Goal: Book appointment/travel/reservation

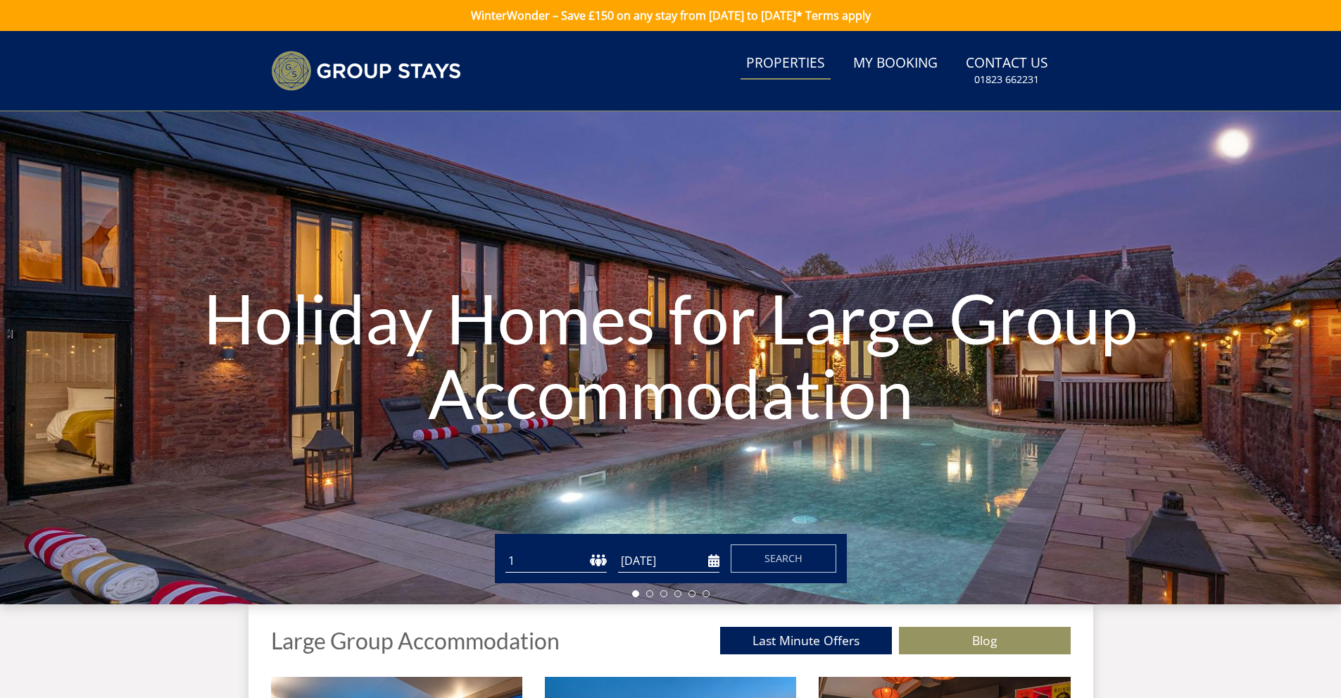
click at [773, 62] on link "Properties" at bounding box center [786, 64] width 90 height 32
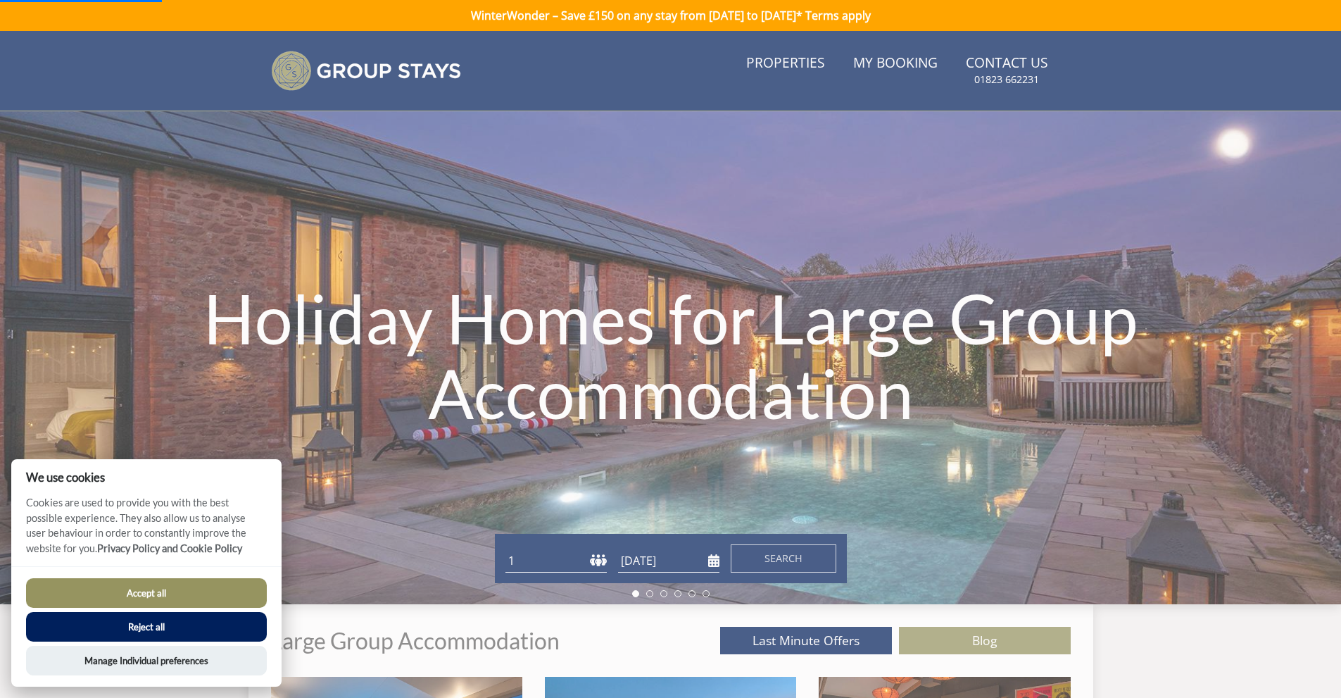
click at [181, 591] on button "Accept all" at bounding box center [146, 593] width 241 height 30
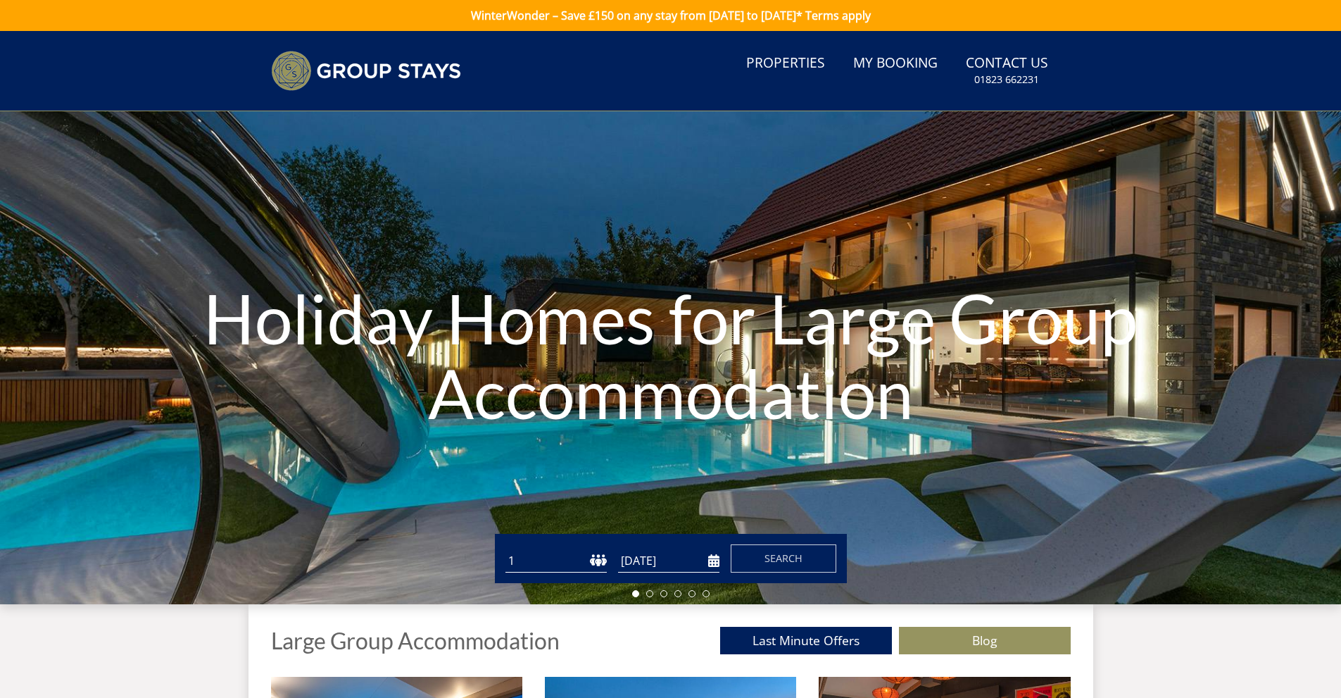
click at [597, 568] on select "1 2 3 4 5 6 7 8 9 10 11 12 13 14 15 16 17 18 19 20 21 22 23 24 25 26 27 28 29 3…" at bounding box center [556, 560] width 101 height 23
select select "12"
click at [506, 549] on select "1 2 3 4 5 6 7 8 9 10 11 12 13 14 15 16 17 18 19 20 21 22 23 24 25 26 27 28 29 3…" at bounding box center [556, 560] width 101 height 23
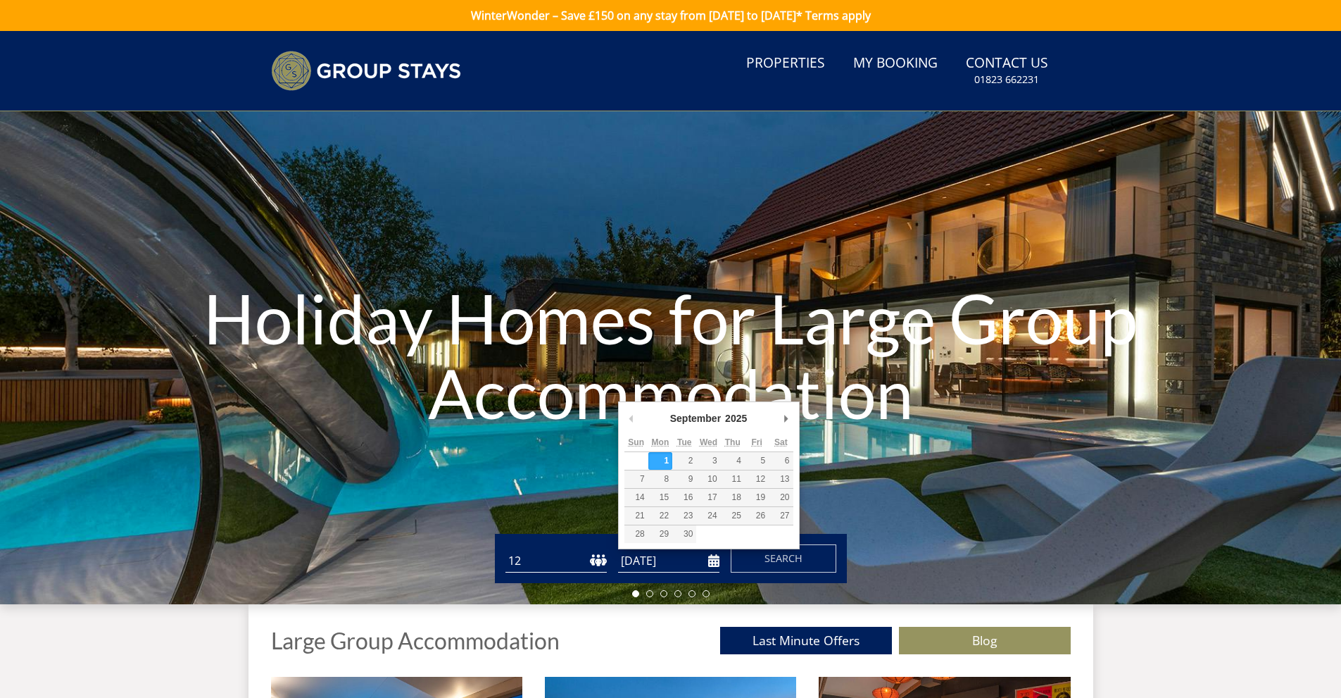
click at [719, 561] on input "[DATE]" at bounding box center [668, 560] width 101 height 23
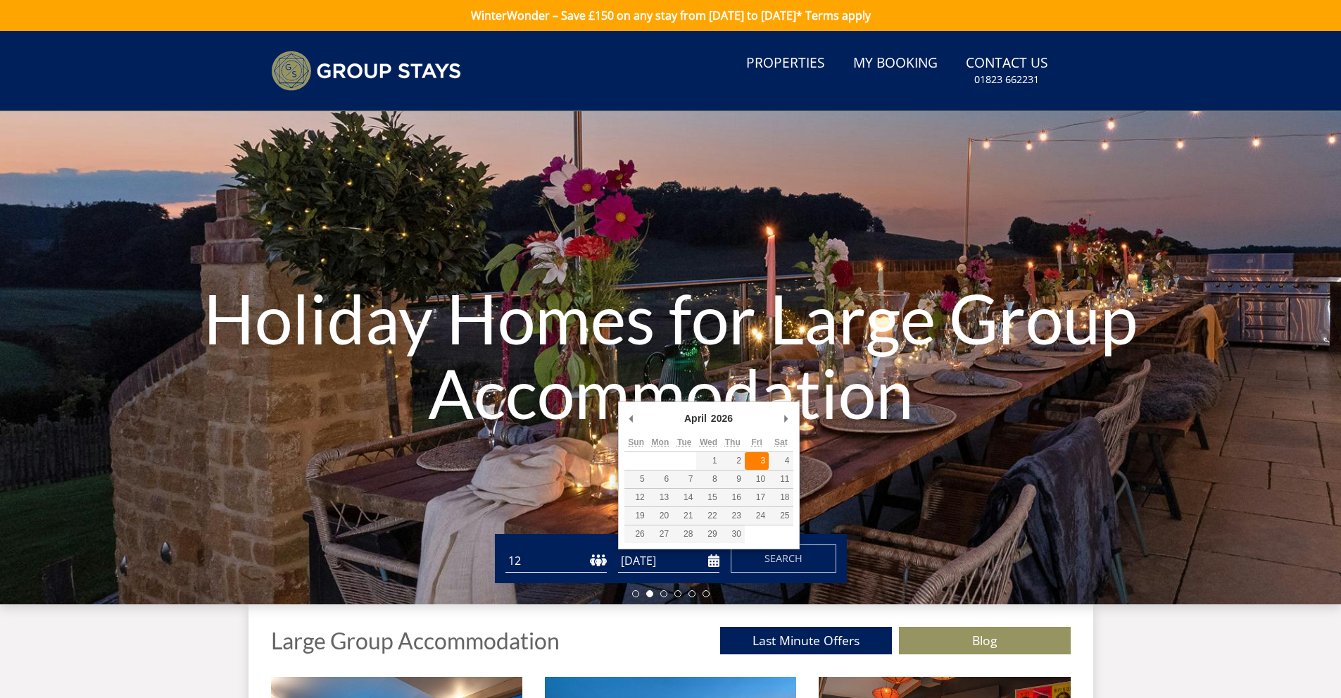
type input "[DATE]"
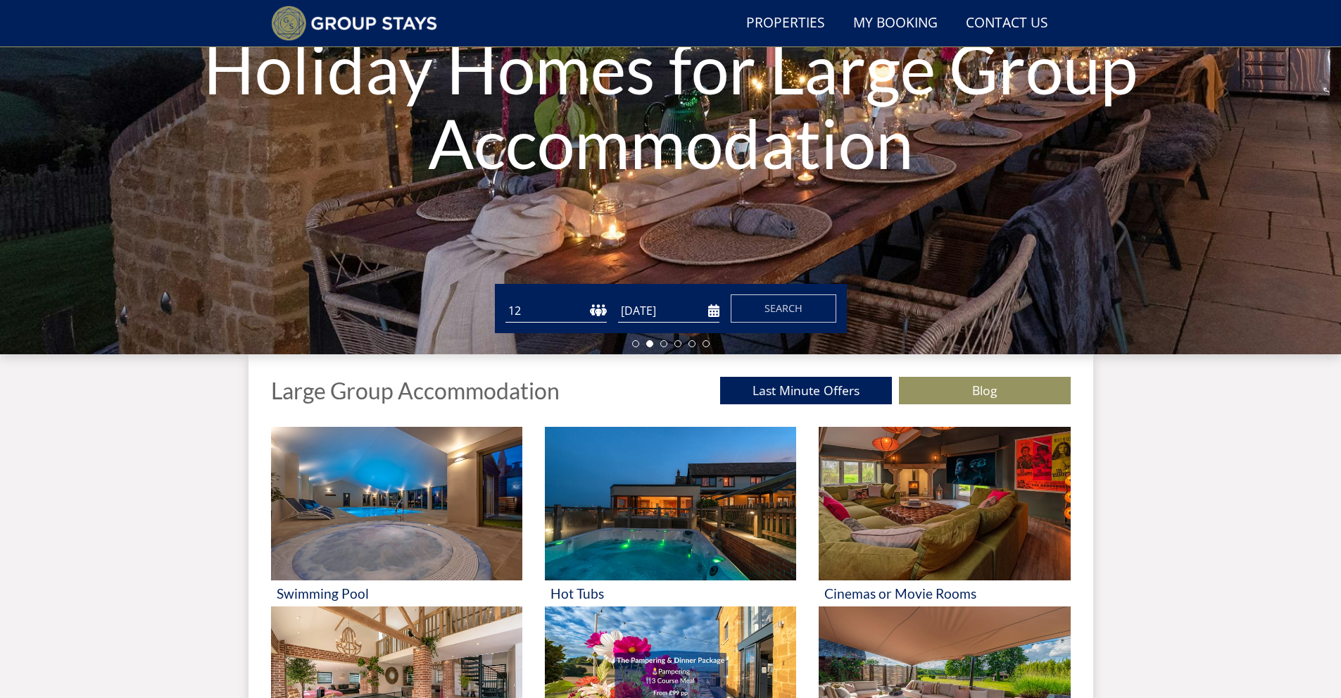
scroll to position [249, 0]
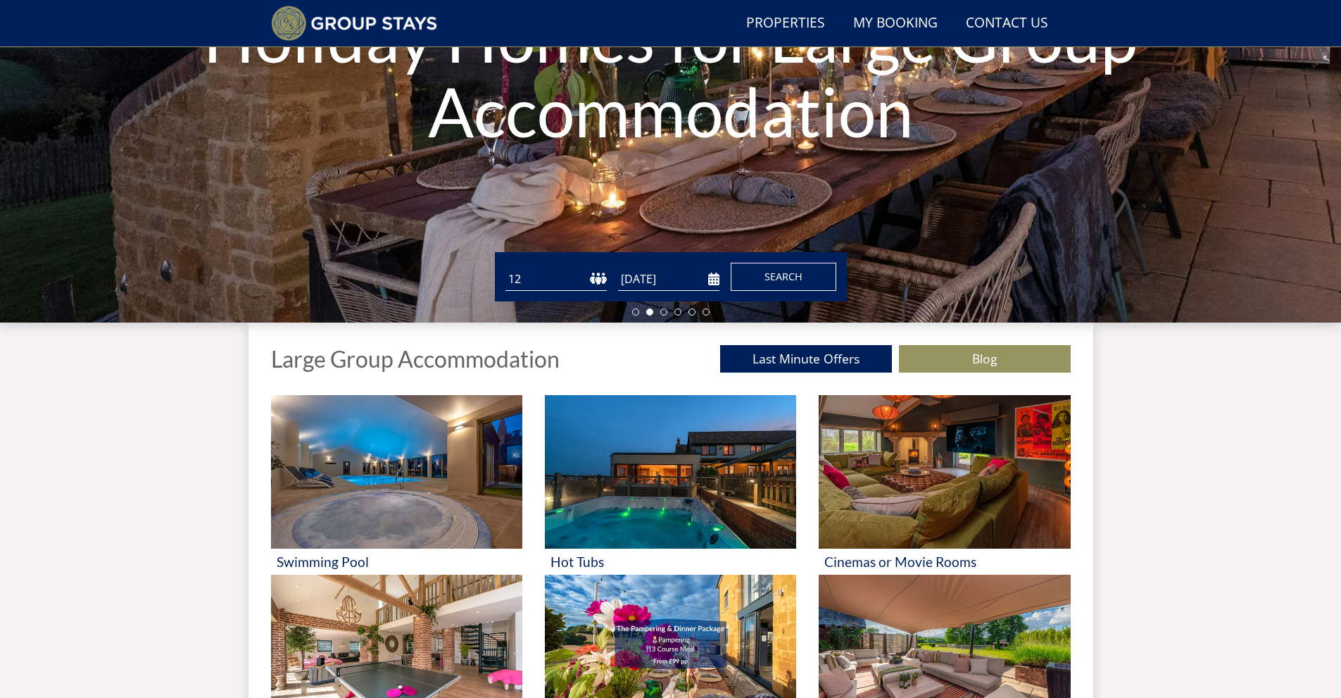
click at [766, 265] on button "Search" at bounding box center [784, 277] width 106 height 28
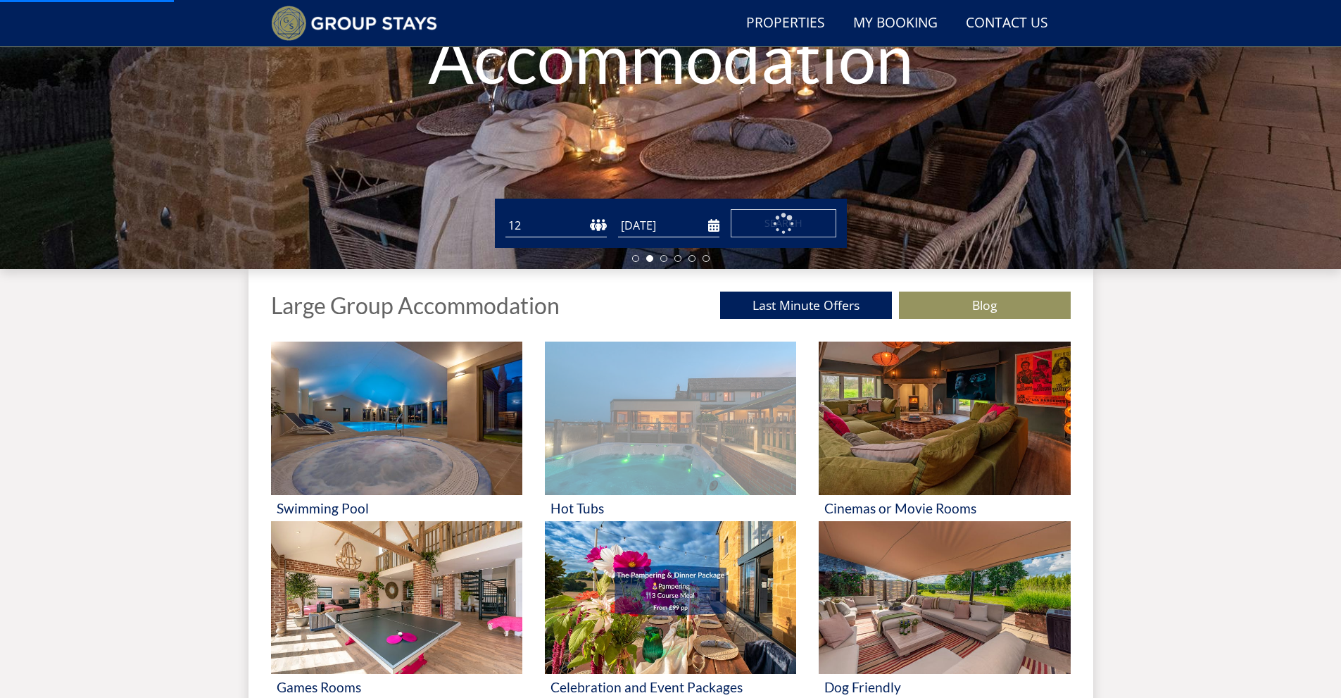
scroll to position [460, 0]
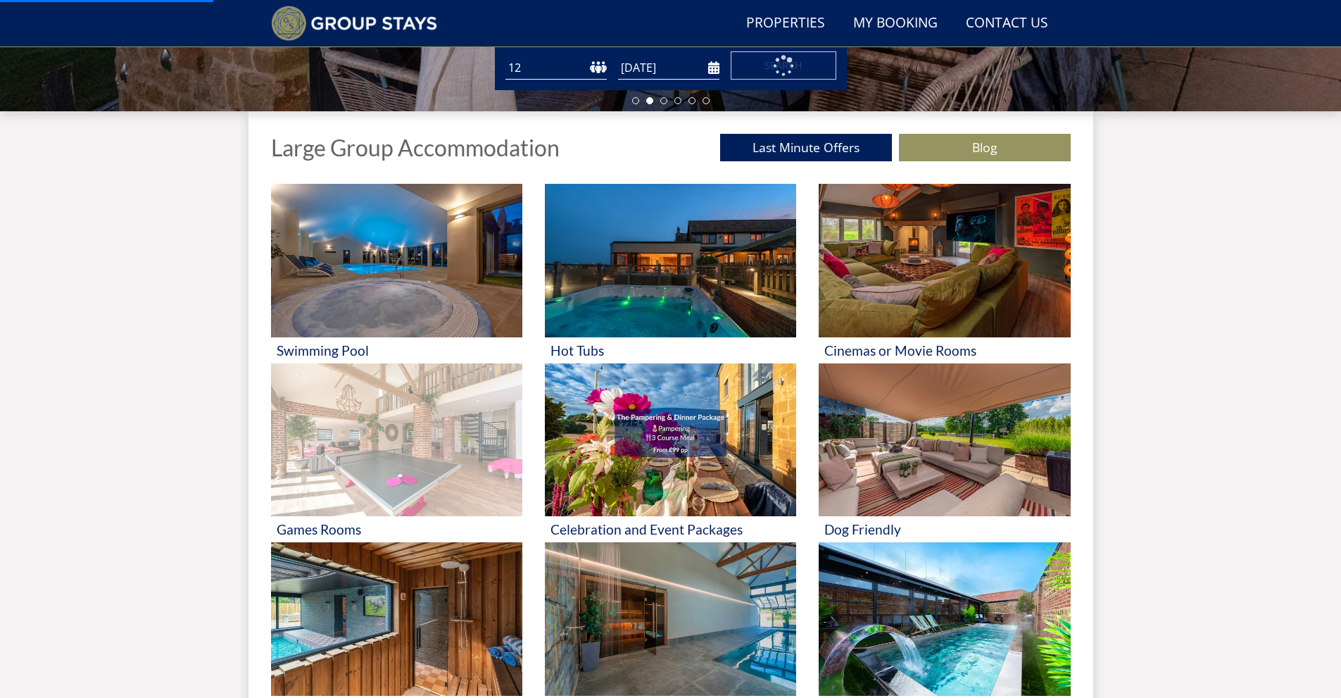
click at [356, 433] on img at bounding box center [396, 439] width 251 height 153
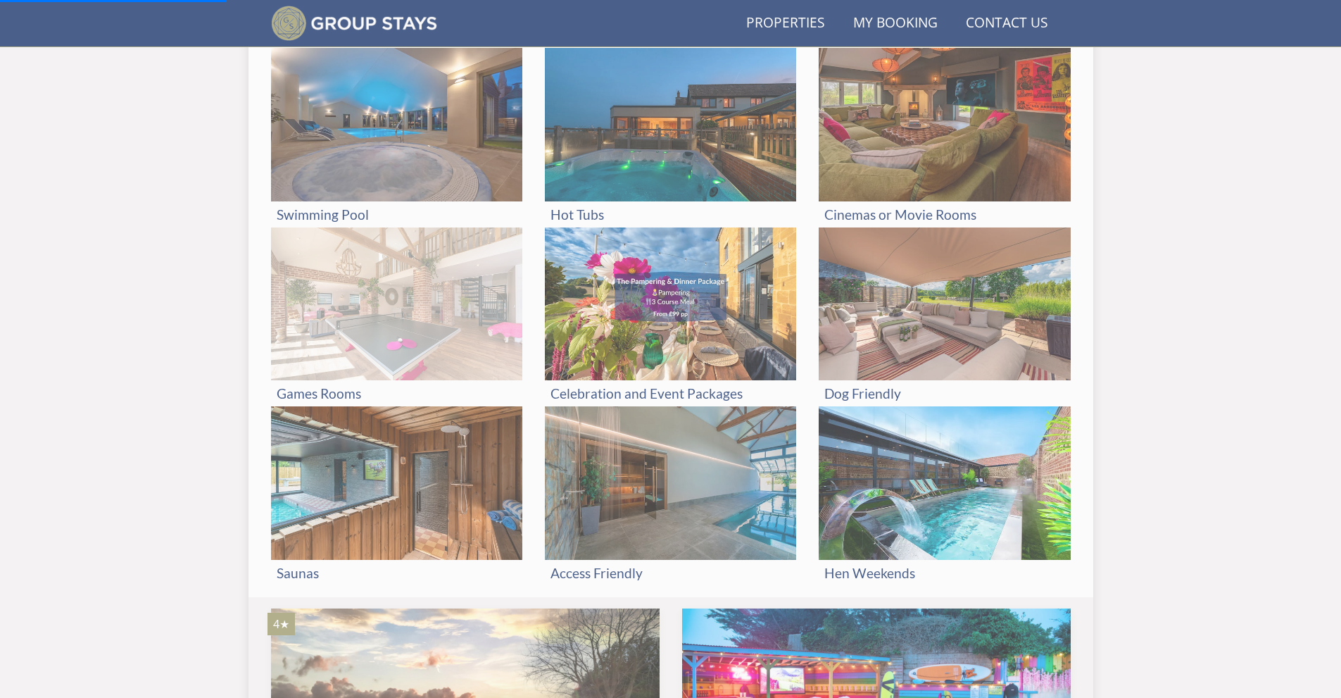
scroll to position [671, 0]
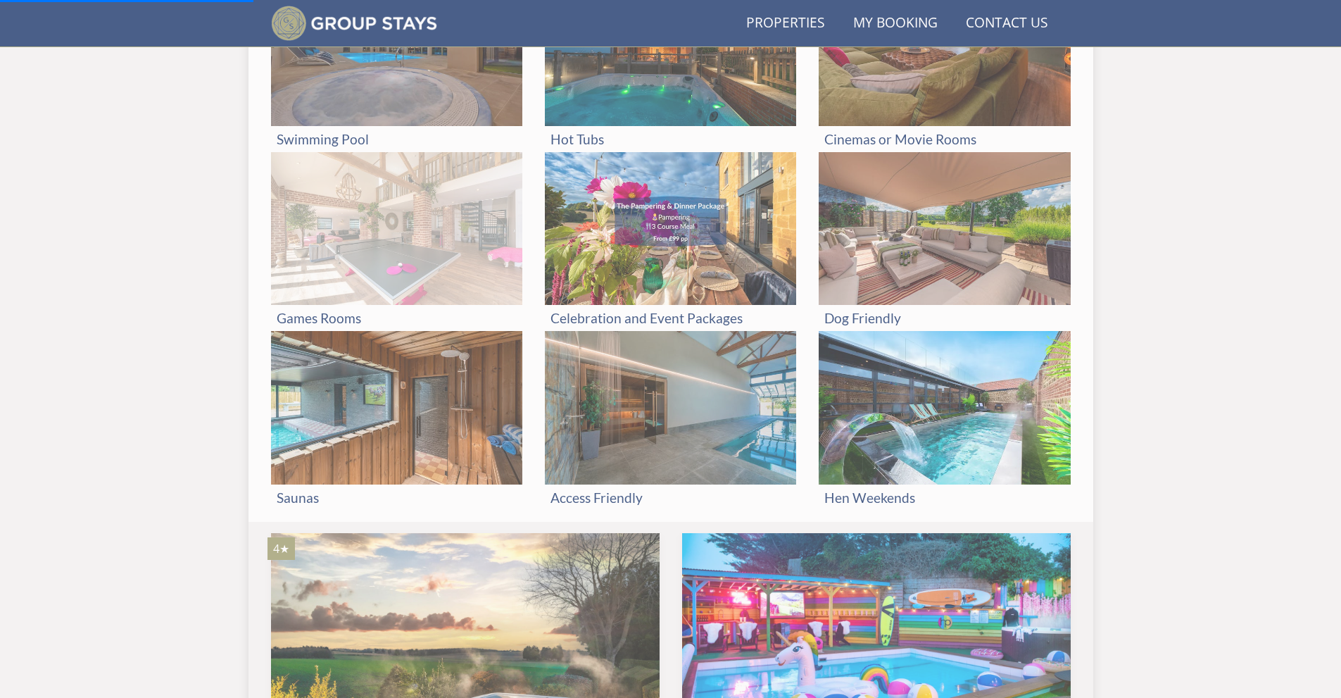
click at [389, 244] on img at bounding box center [396, 228] width 251 height 153
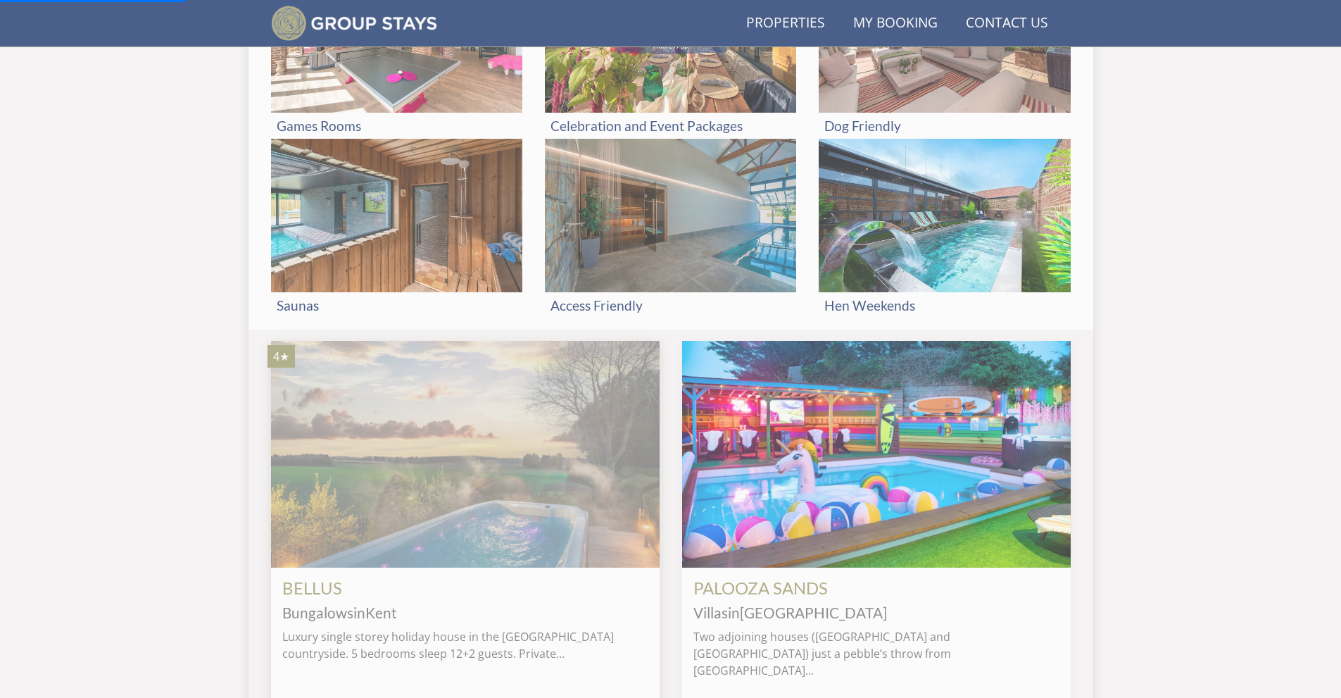
scroll to position [601, 0]
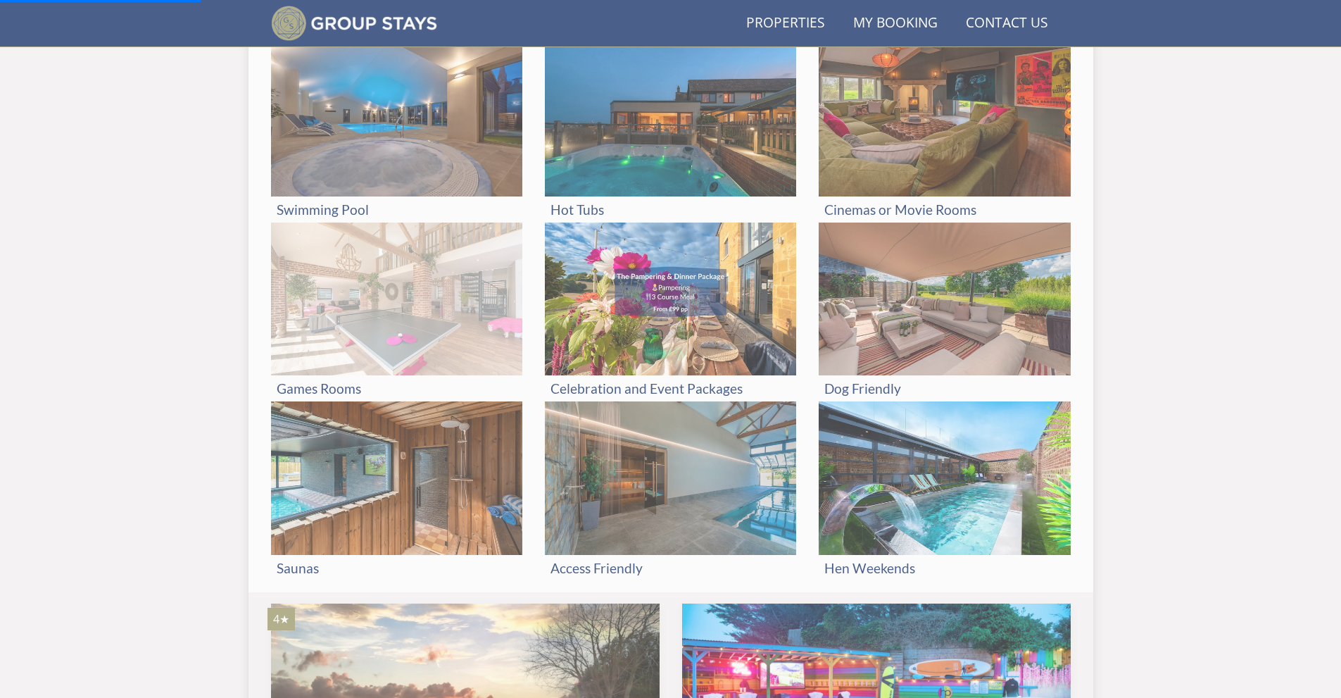
click at [376, 306] on img at bounding box center [396, 299] width 251 height 153
click at [350, 340] on img at bounding box center [396, 299] width 251 height 153
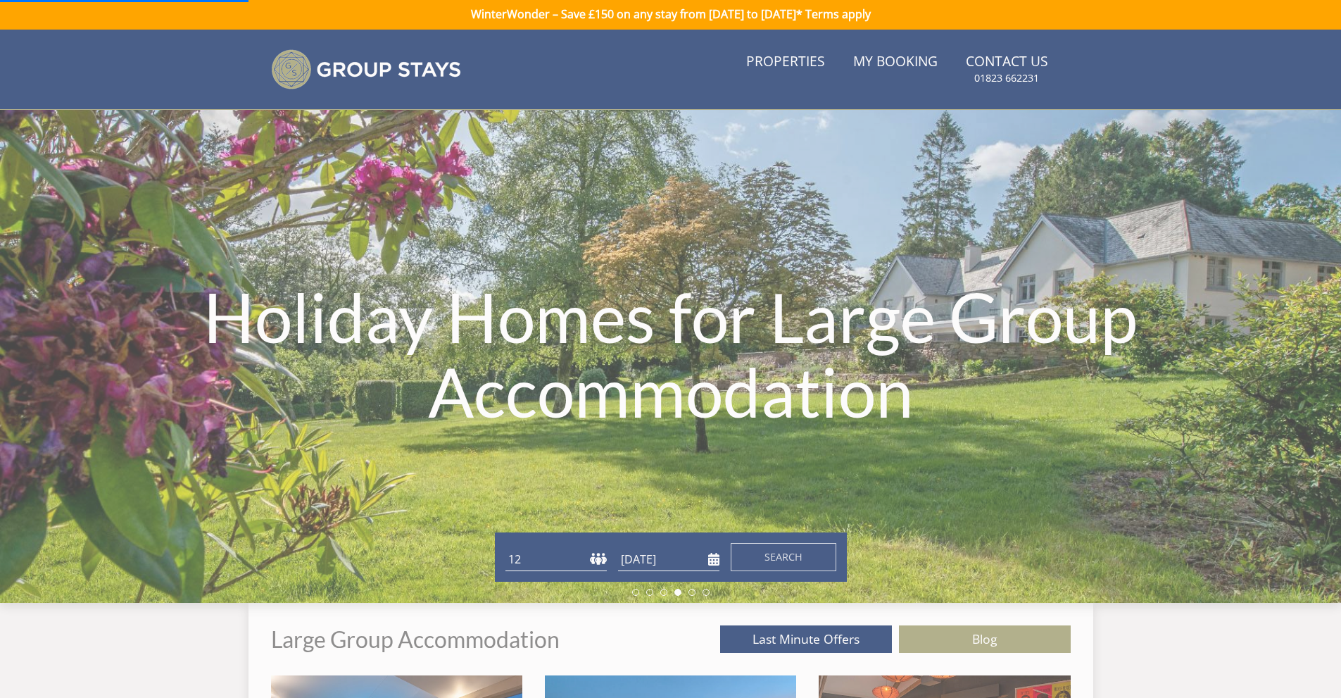
scroll to position [0, 0]
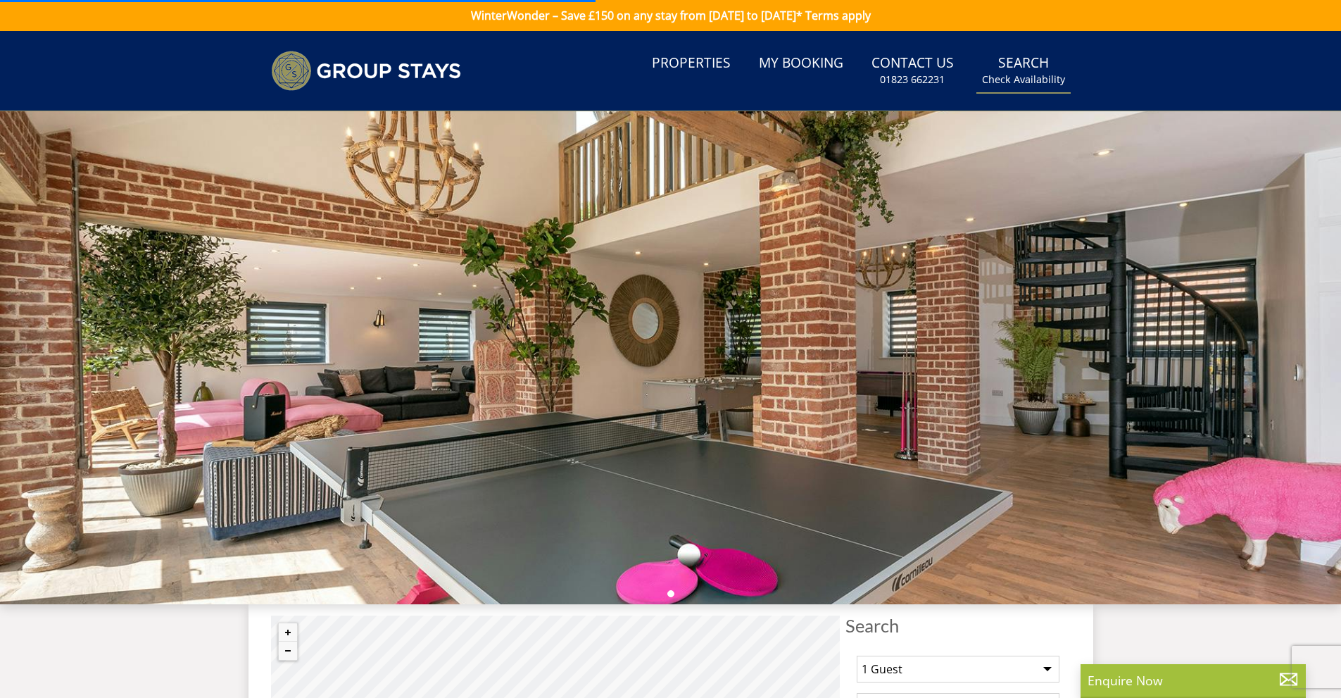
click at [1008, 75] on small "Check Availability" at bounding box center [1023, 80] width 83 height 14
click at [897, 439] on div at bounding box center [670, 357] width 1341 height 493
click at [1009, 61] on link "Search Check Availability" at bounding box center [1024, 71] width 94 height 46
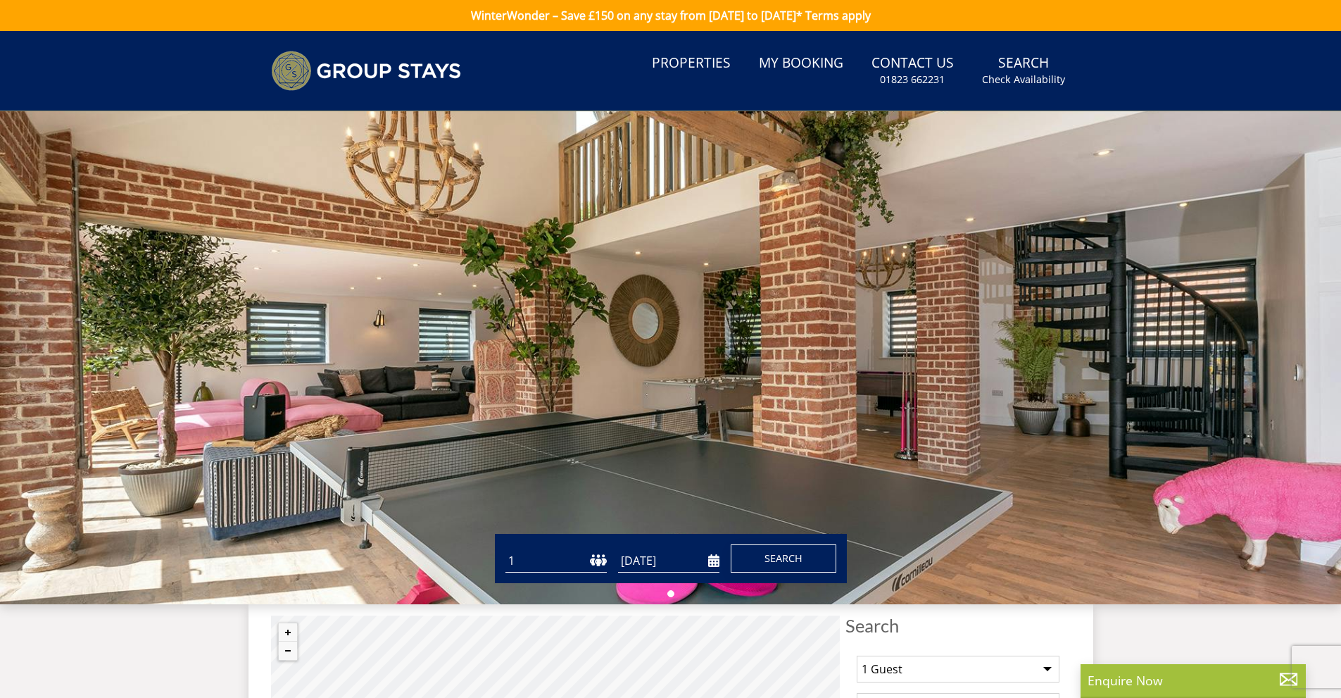
click at [779, 563] on span "Search" at bounding box center [784, 557] width 38 height 13
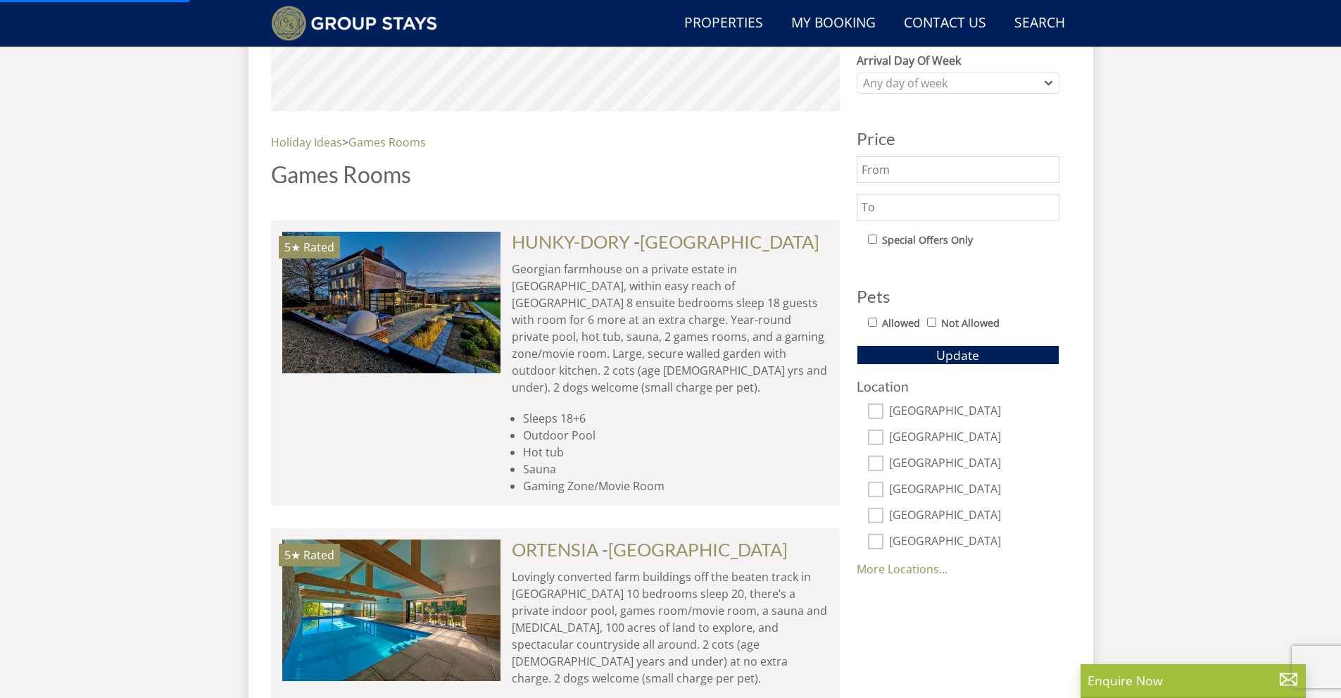
scroll to position [882, 0]
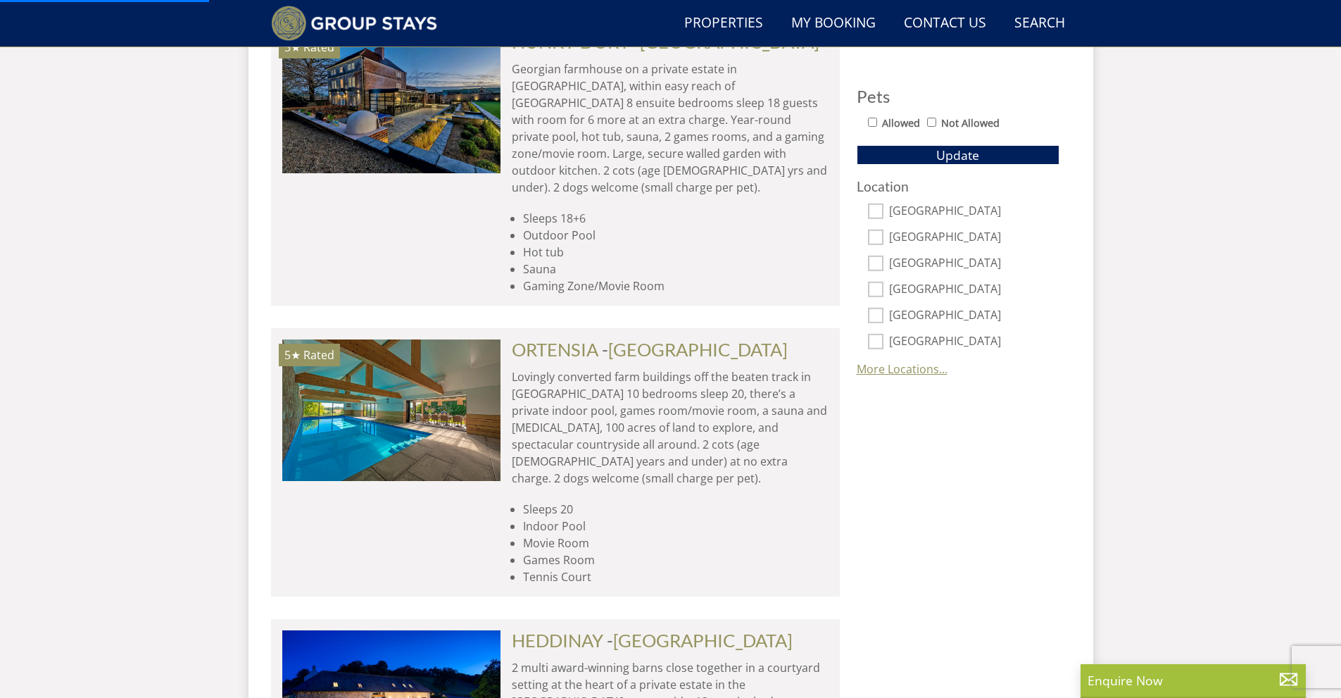
click at [905, 369] on link "More Locations..." at bounding box center [902, 368] width 91 height 15
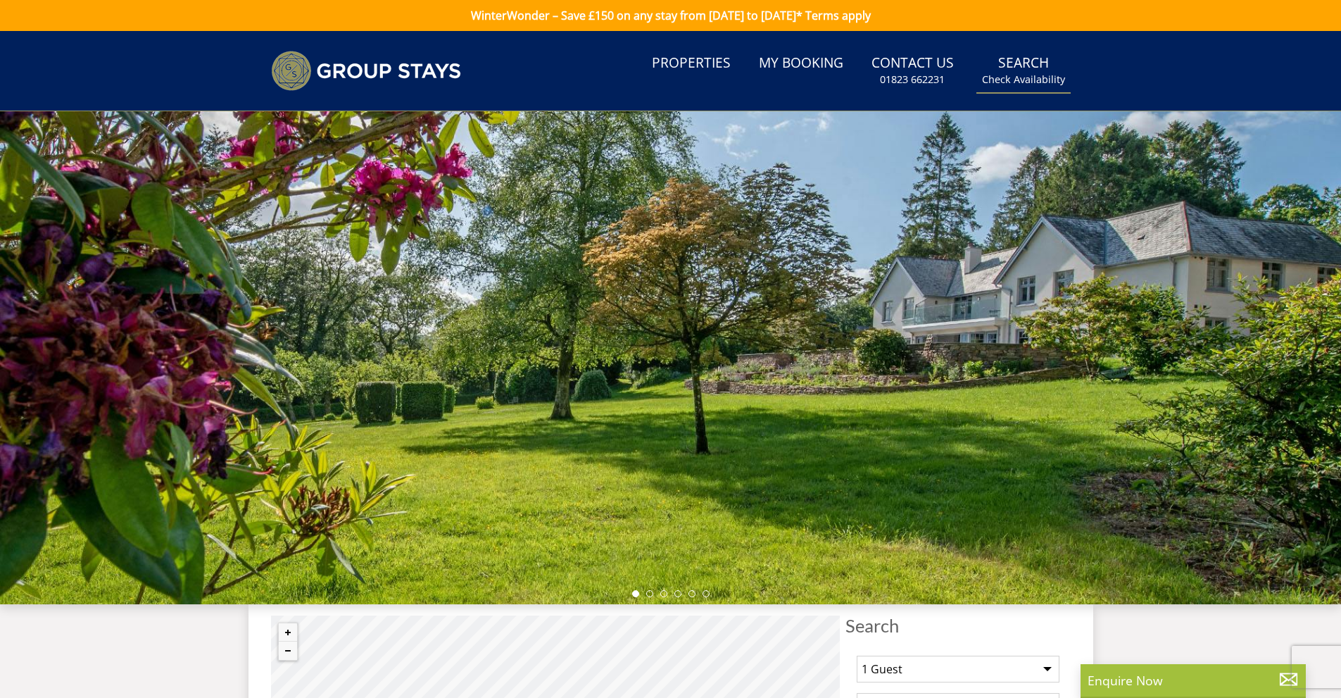
click at [1028, 70] on link "Search Check Availability" at bounding box center [1024, 71] width 94 height 46
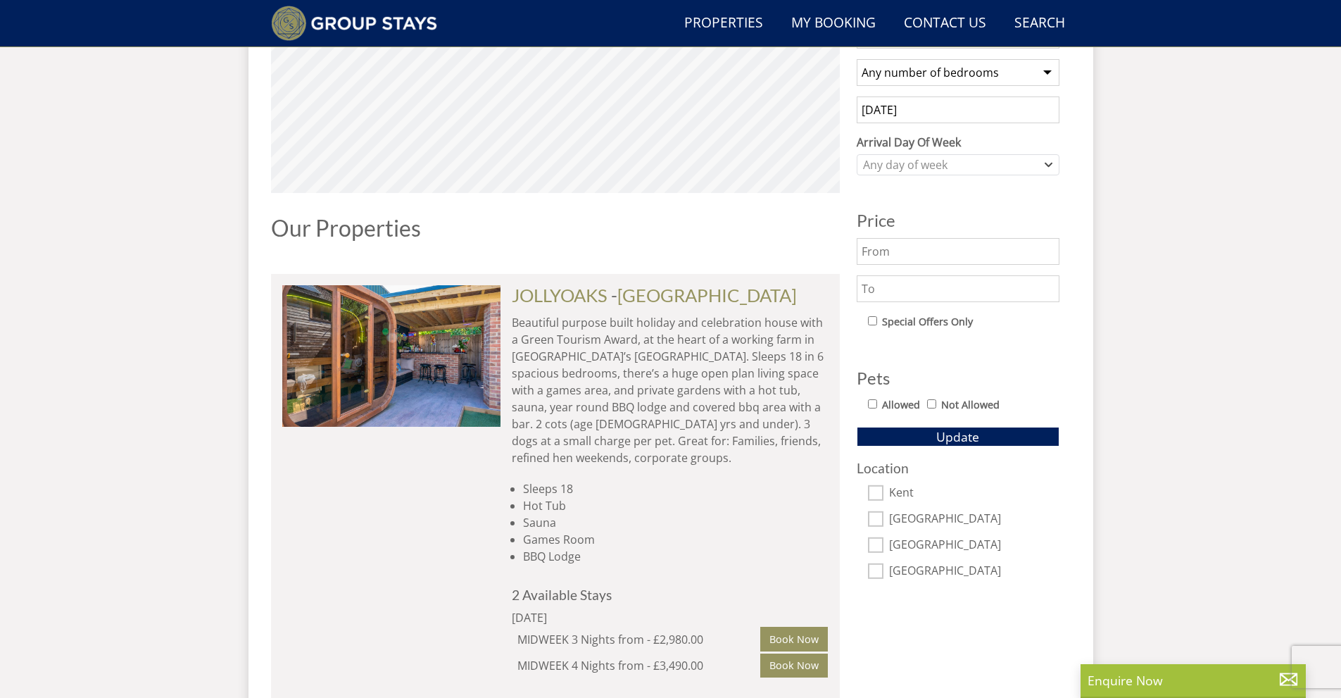
scroll to position [812, 0]
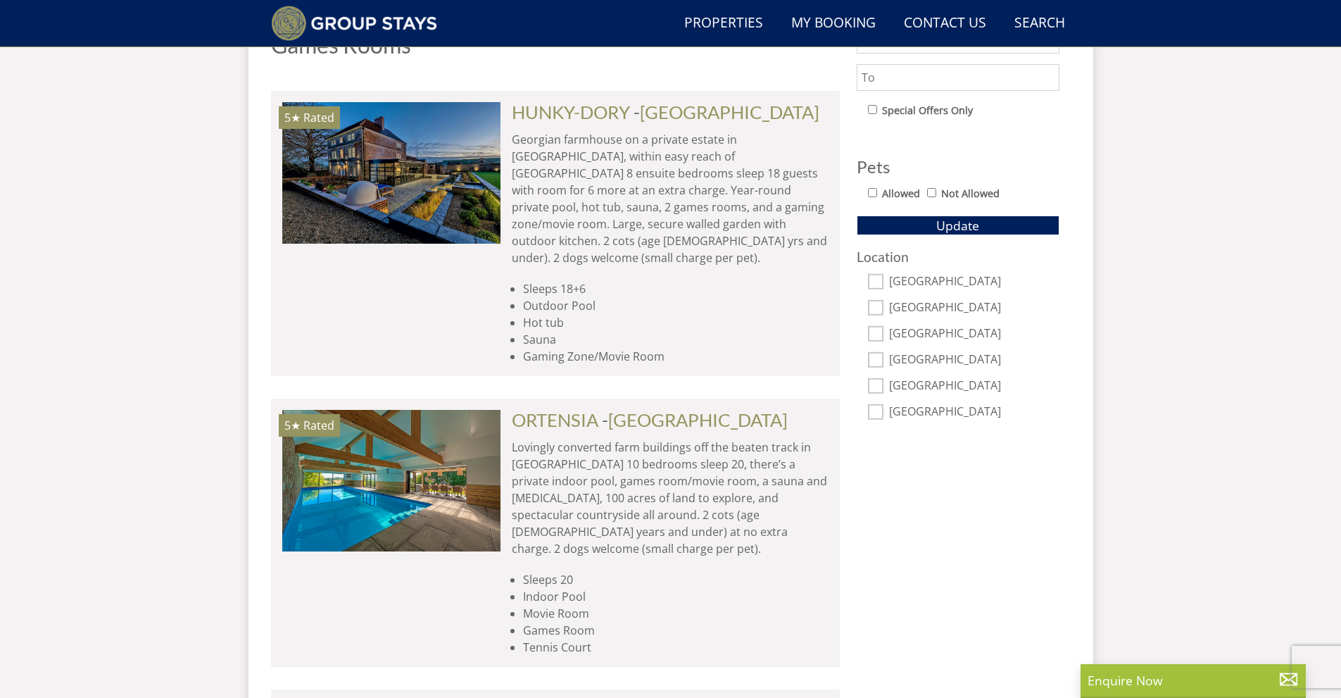
scroll to position [691, 0]
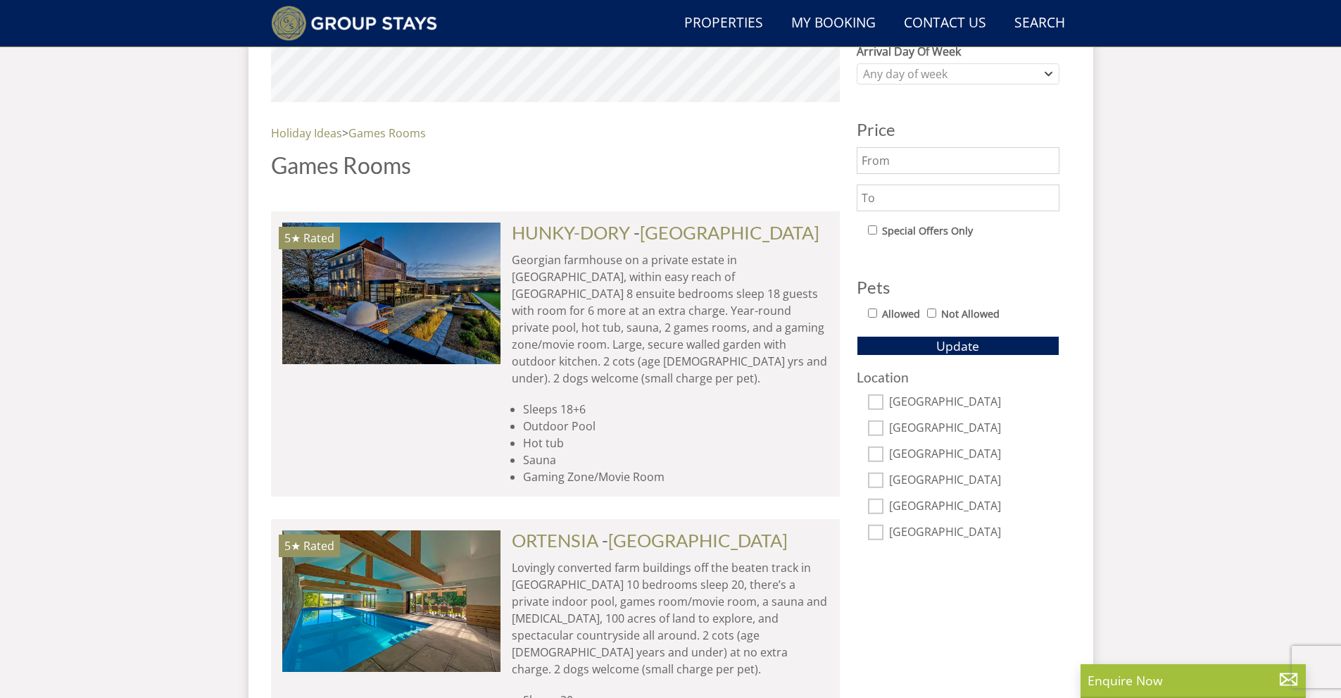
select select "12"
